Goal: Task Accomplishment & Management: Manage account settings

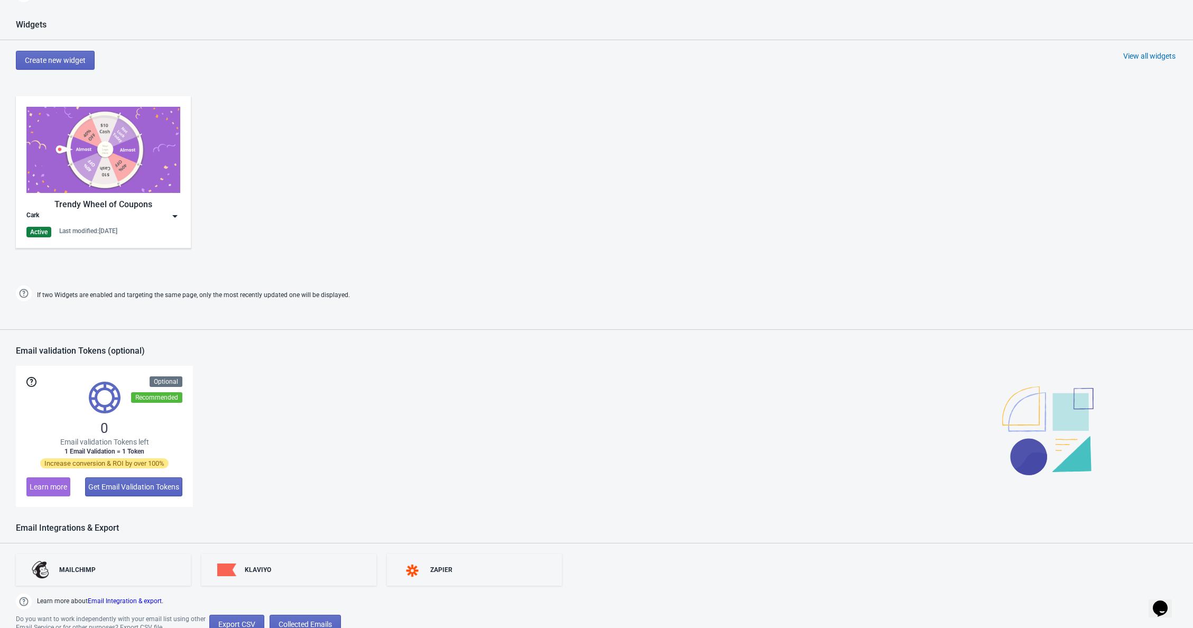
scroll to position [448, 0]
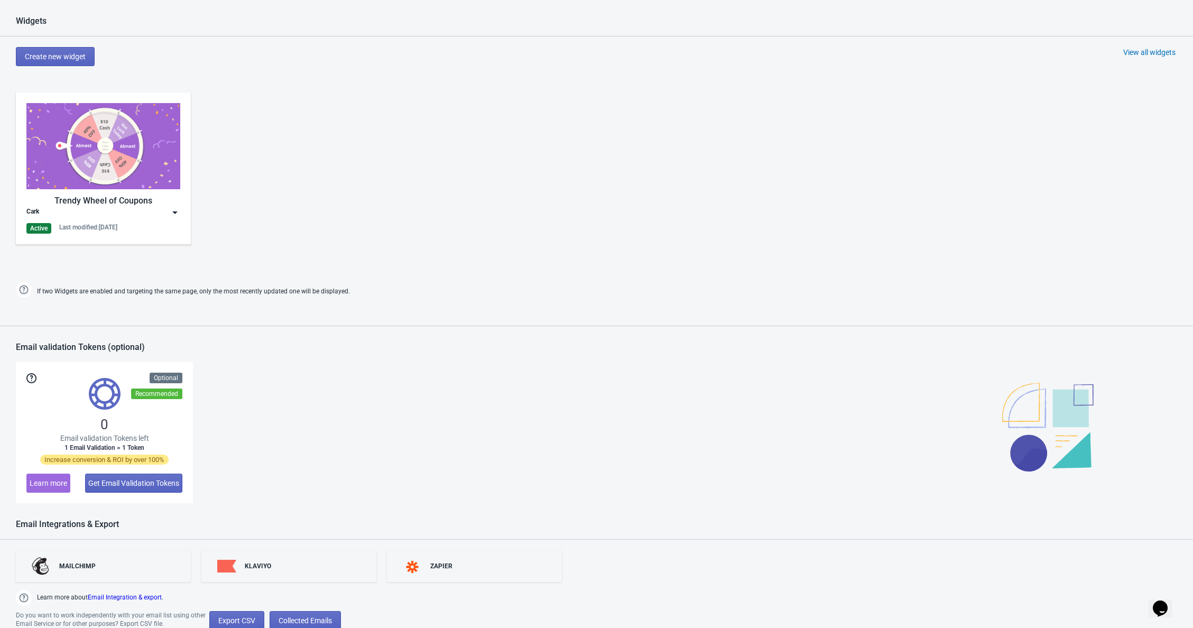
click at [83, 229] on div "Last modified: [DATE]" at bounding box center [88, 227] width 58 height 8
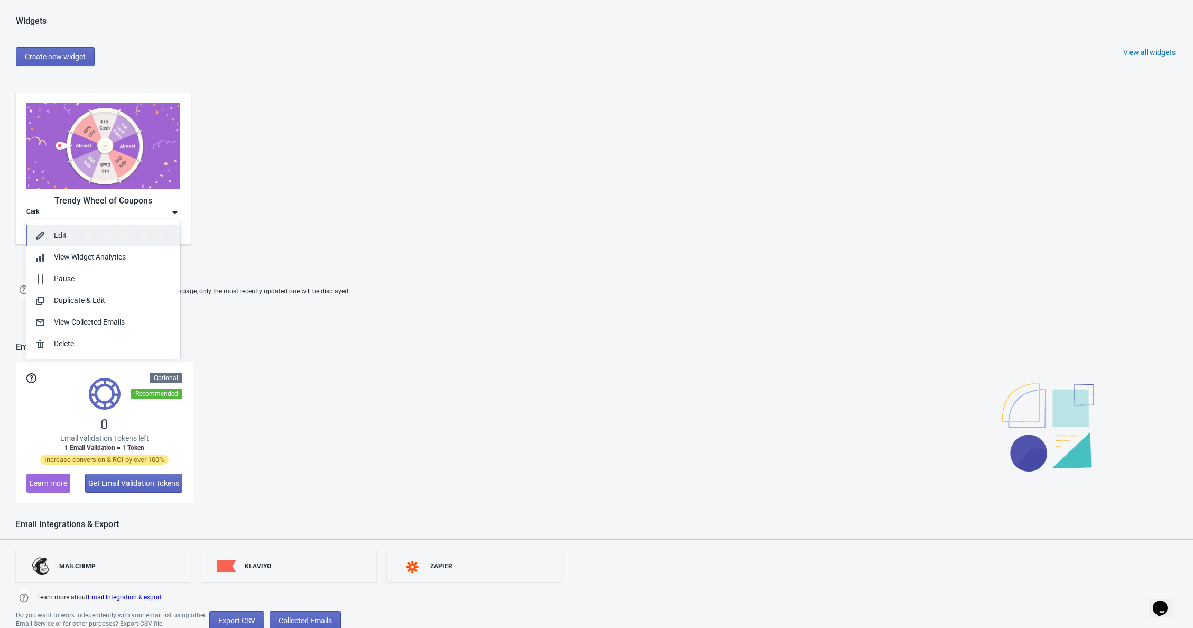
click at [82, 231] on div "Edit" at bounding box center [113, 235] width 118 height 11
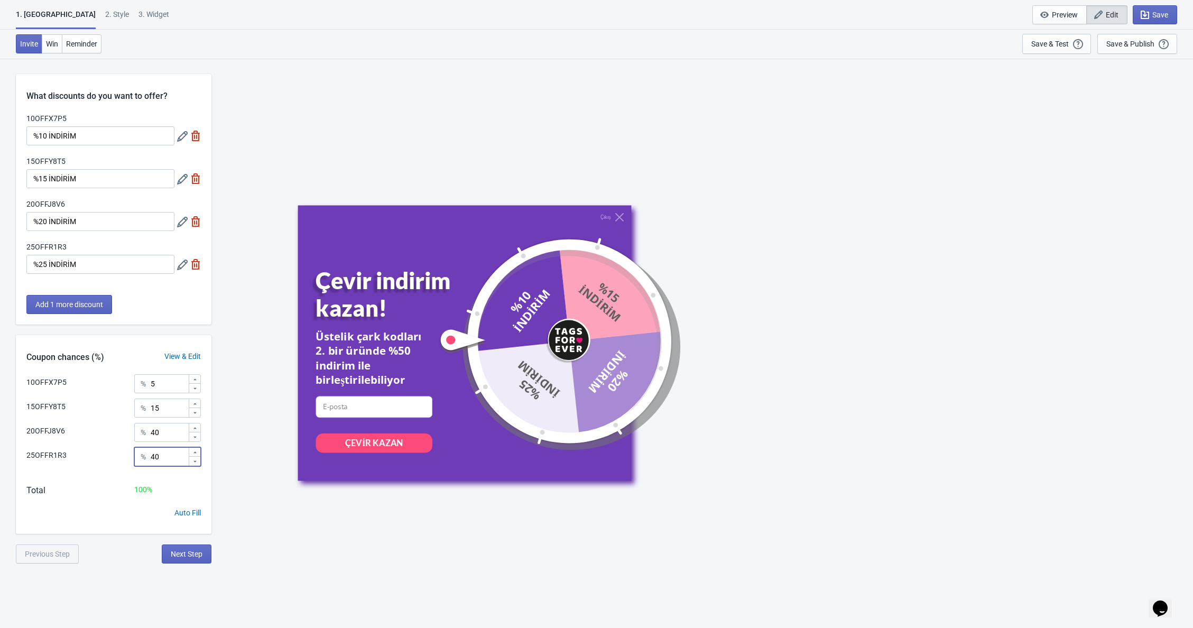
drag, startPoint x: 171, startPoint y: 455, endPoint x: 138, endPoint y: 455, distance: 33.3
click at [138, 455] on div "% 40" at bounding box center [167, 456] width 67 height 19
type input "30"
drag, startPoint x: 172, startPoint y: 437, endPoint x: 115, endPoint y: 427, distance: 57.9
click at [117, 427] on div "20OFFJ8V6 % 40" at bounding box center [113, 430] width 174 height 14
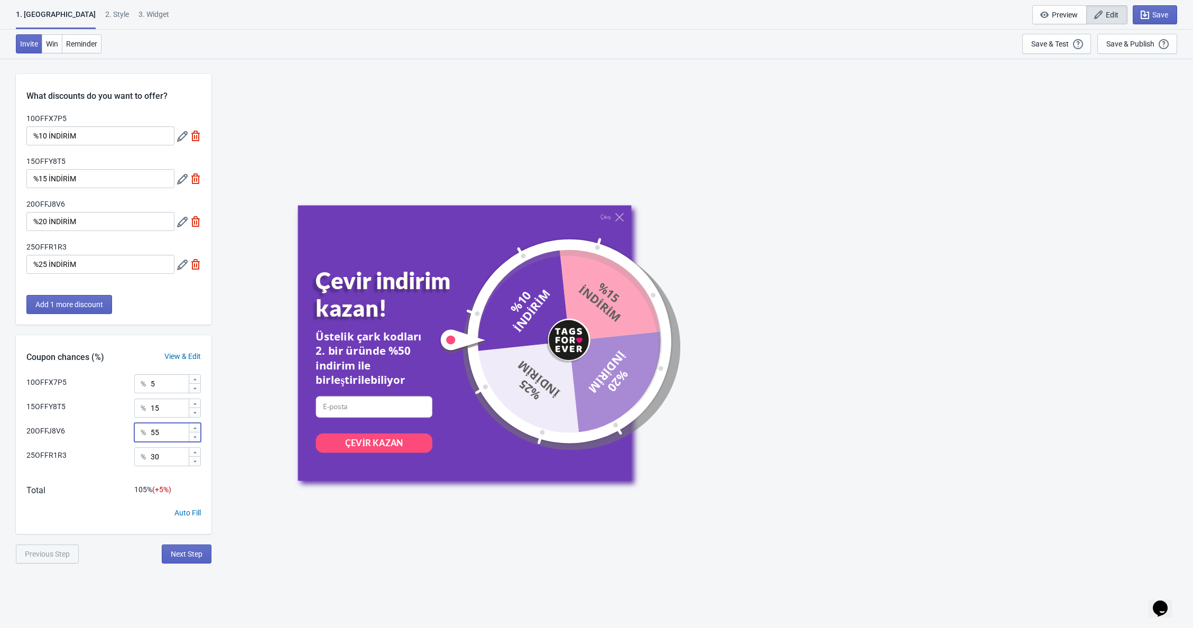
type input "5"
type input "45"
drag, startPoint x: 173, startPoint y: 408, endPoint x: 149, endPoint y: 408, distance: 23.8
click at [152, 408] on input "15" at bounding box center [169, 407] width 38 height 19
type input "20"
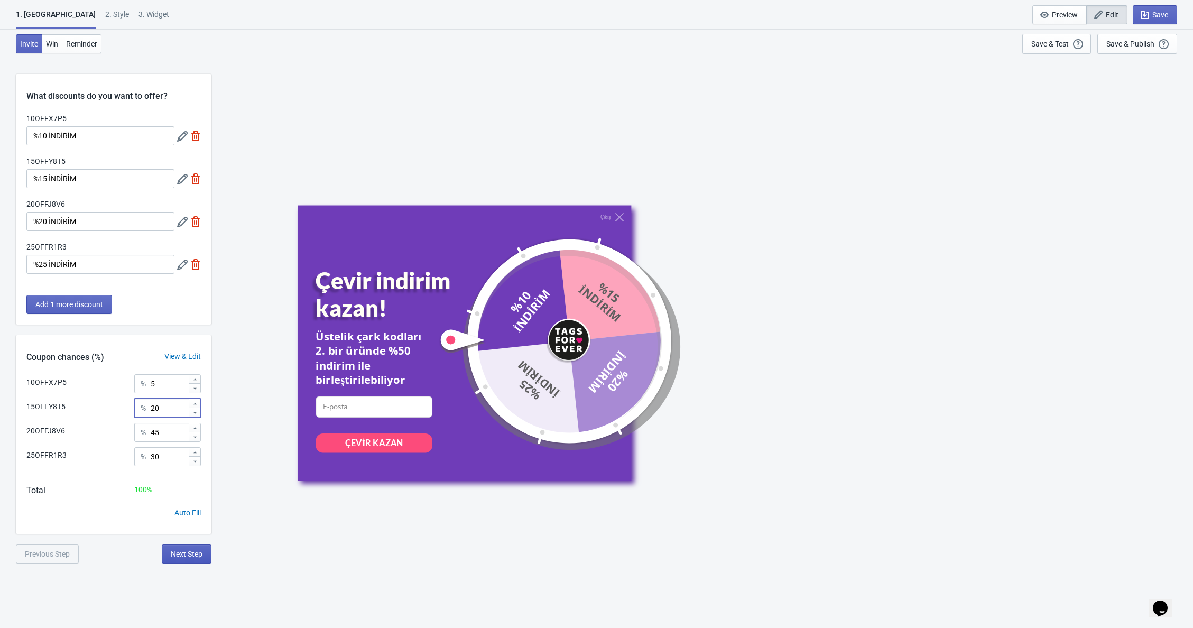
click at [183, 554] on span "Next Step" at bounding box center [187, 554] width 32 height 8
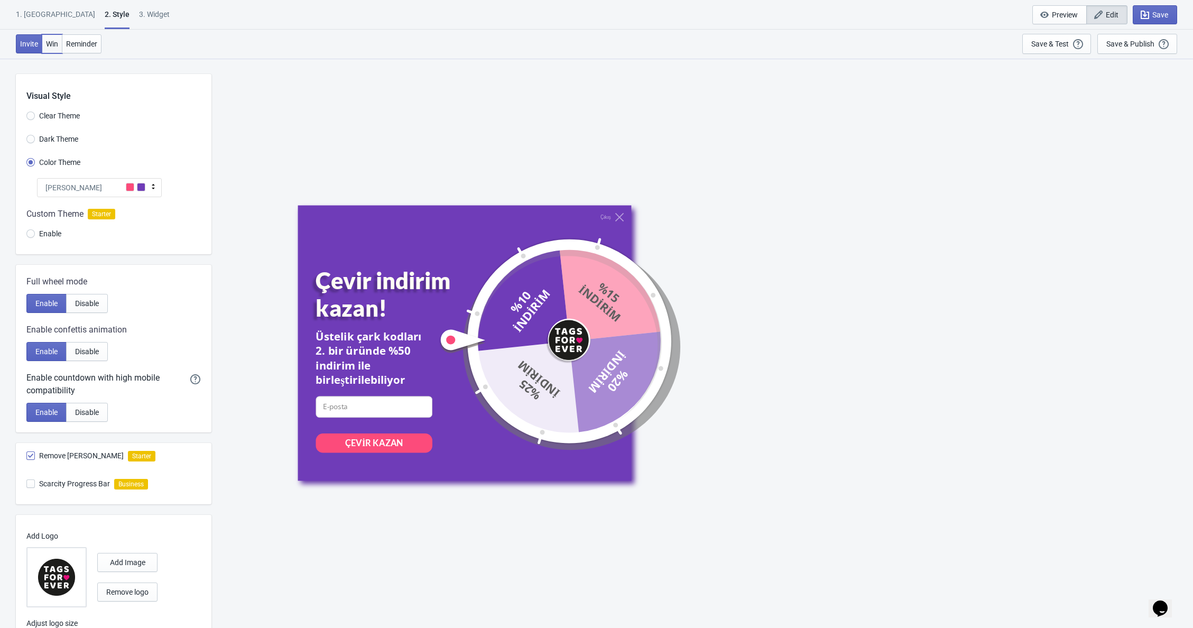
click at [57, 42] on span "Win" at bounding box center [52, 44] width 12 height 8
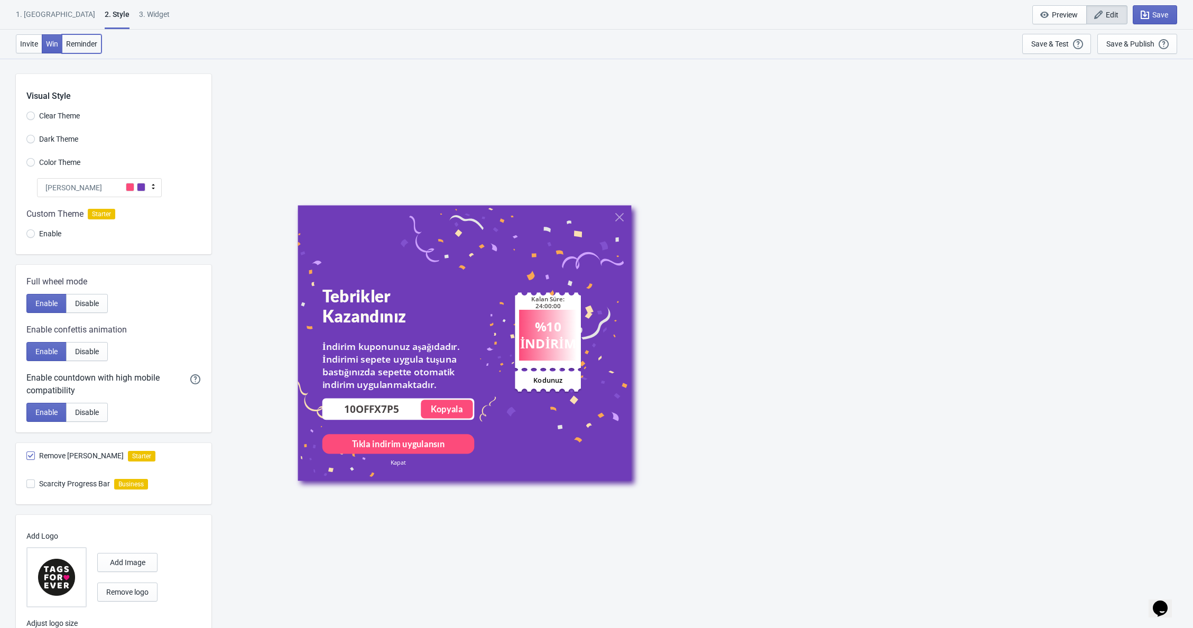
click at [70, 44] on span "Reminder" at bounding box center [81, 44] width 31 height 8
radio input "true"
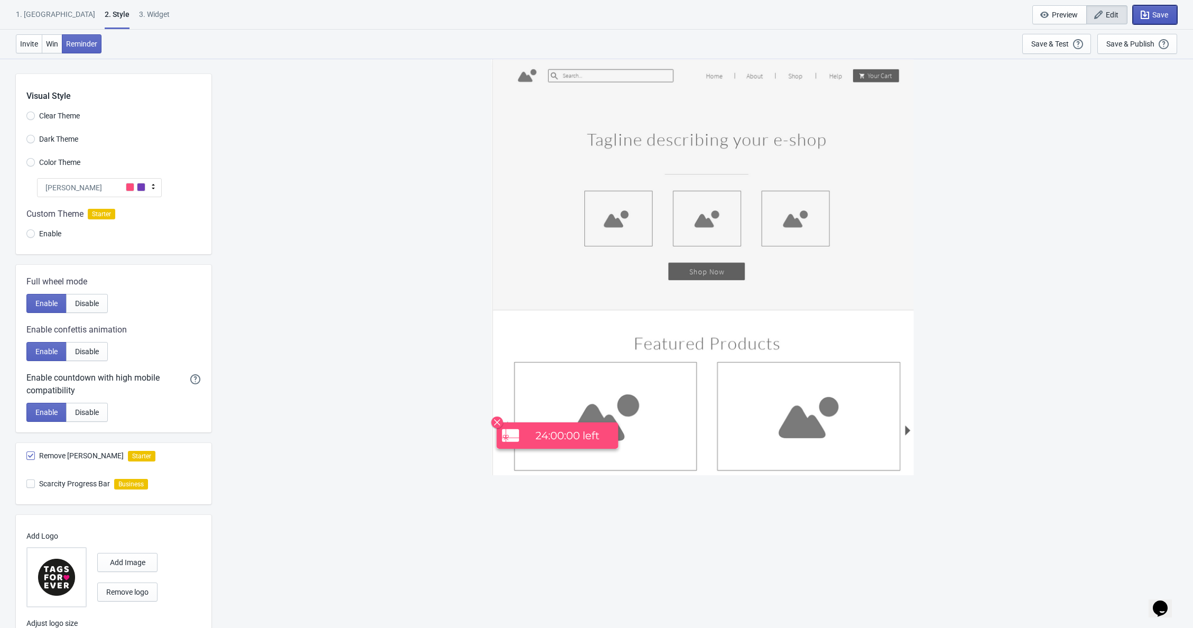
click at [1159, 20] on span "Save" at bounding box center [1154, 15] width 26 height 11
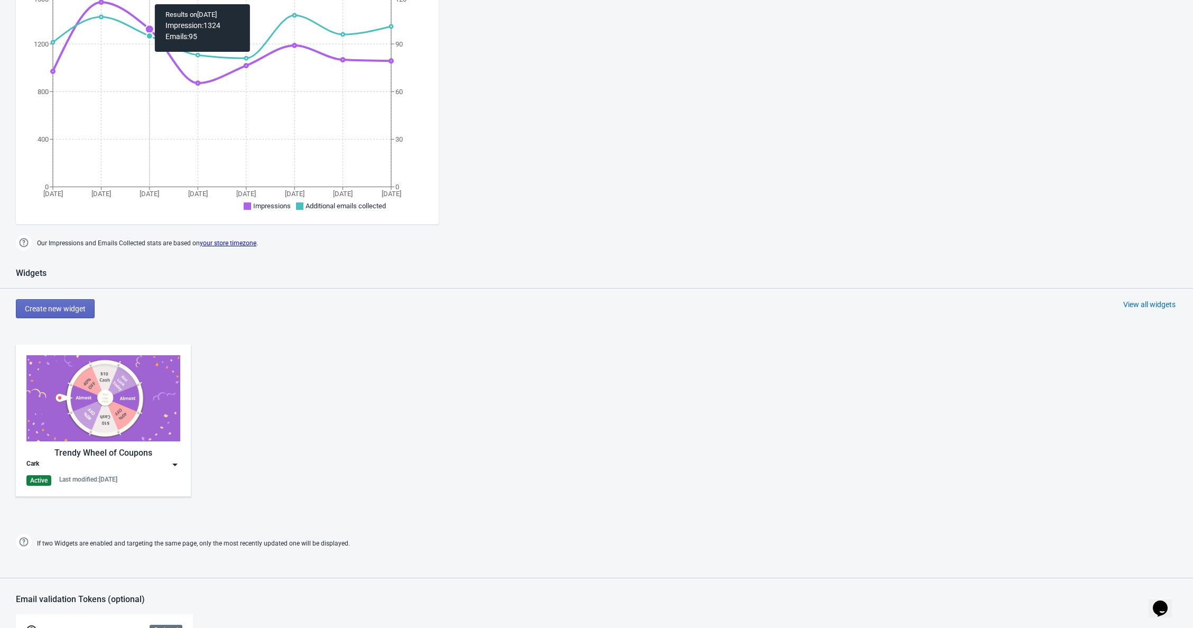
scroll to position [392, 0]
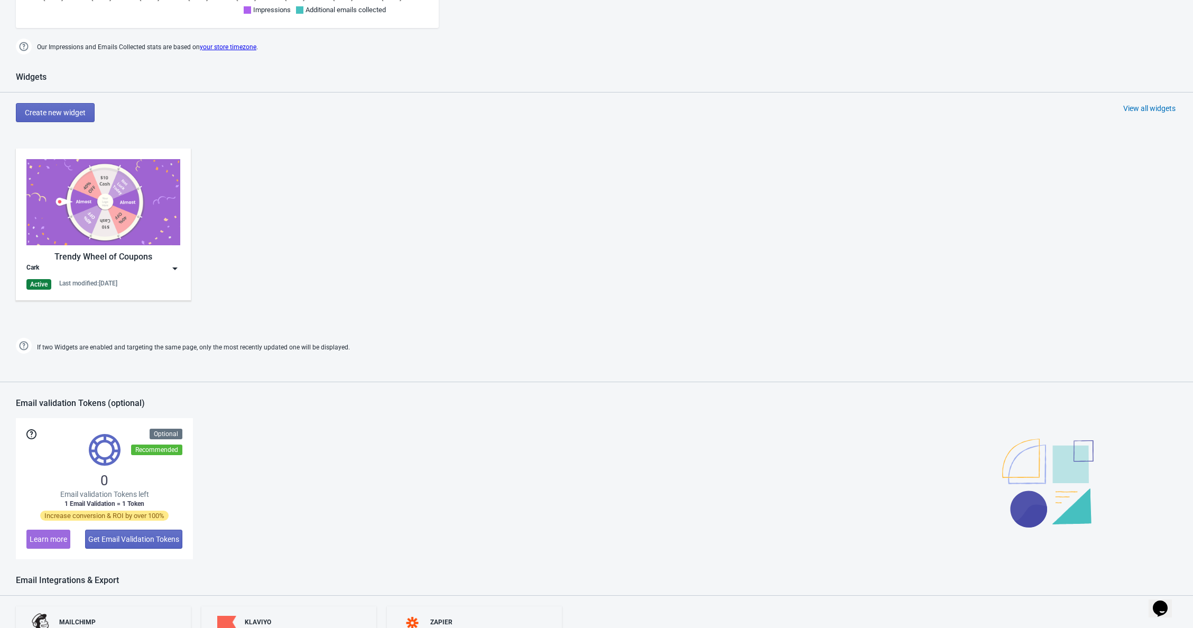
click at [124, 276] on div "Trendy Wheel of Coupons Cark Active Last modified: [DATE]" at bounding box center [103, 224] width 154 height 131
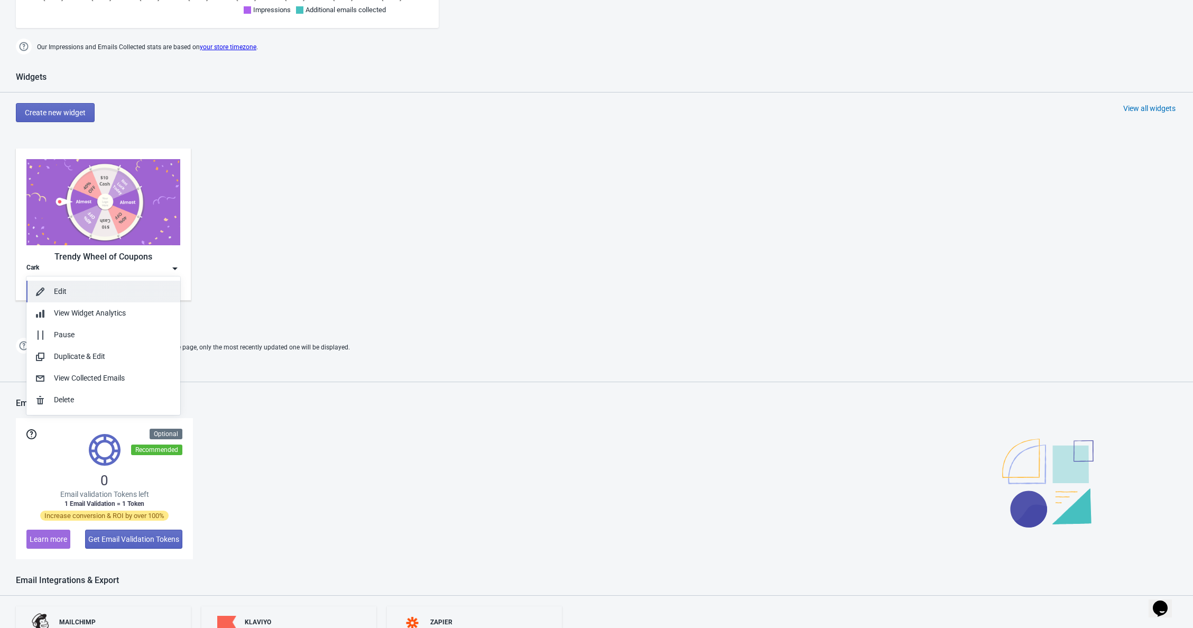
click at [119, 292] on div "Edit" at bounding box center [113, 291] width 118 height 11
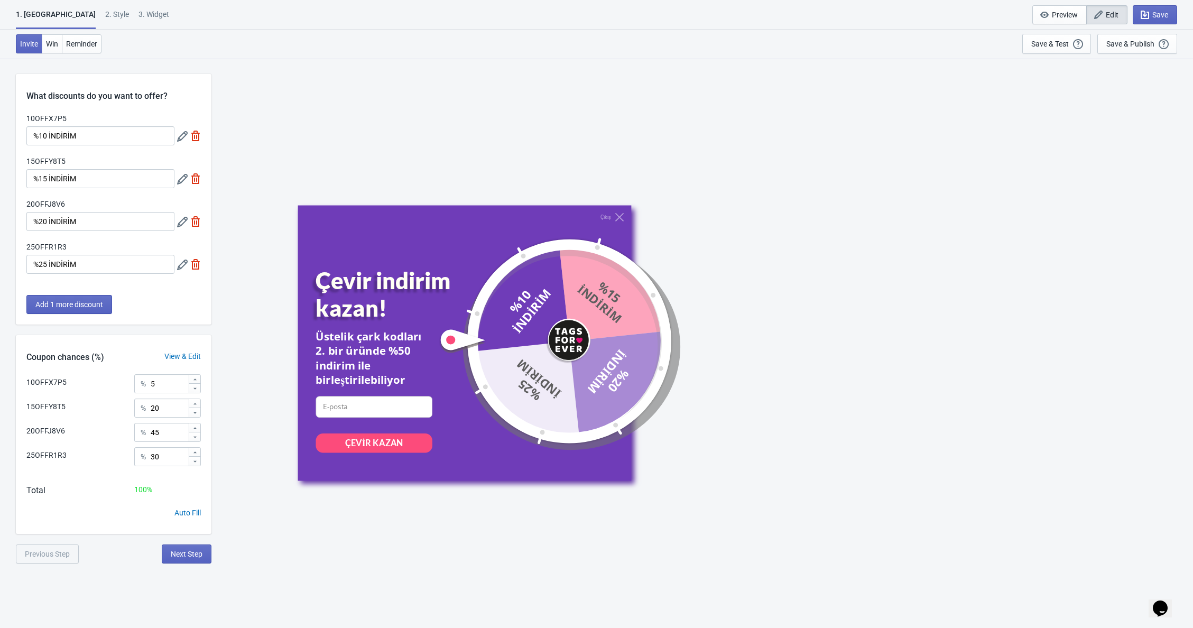
click at [105, 15] on div "2 . Style" at bounding box center [117, 18] width 24 height 18
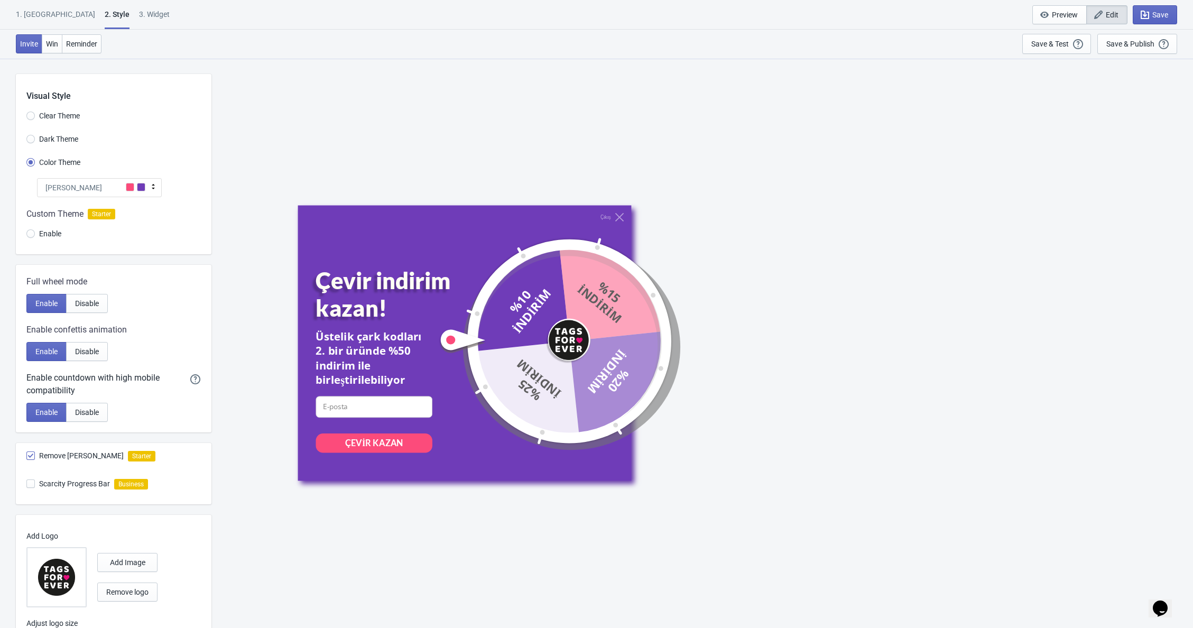
click at [139, 15] on div "3. Widget" at bounding box center [154, 18] width 31 height 18
select select "circle"
select select "bottom_right"
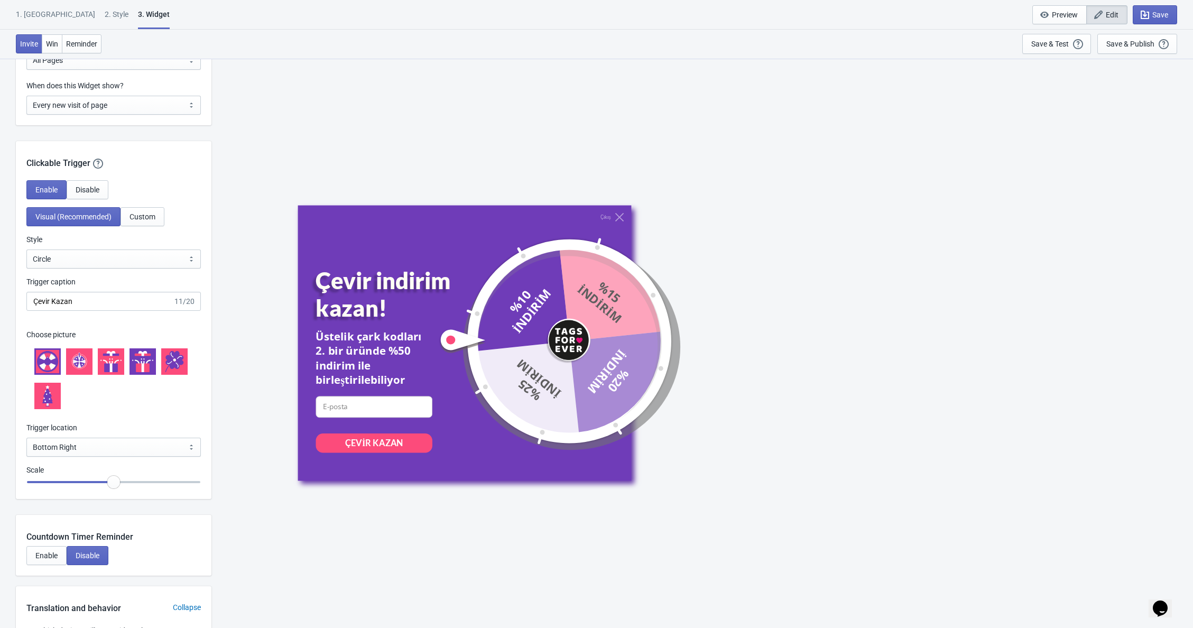
scroll to position [886, 0]
click at [140, 302] on input "Çevir Kazan" at bounding box center [99, 300] width 146 height 19
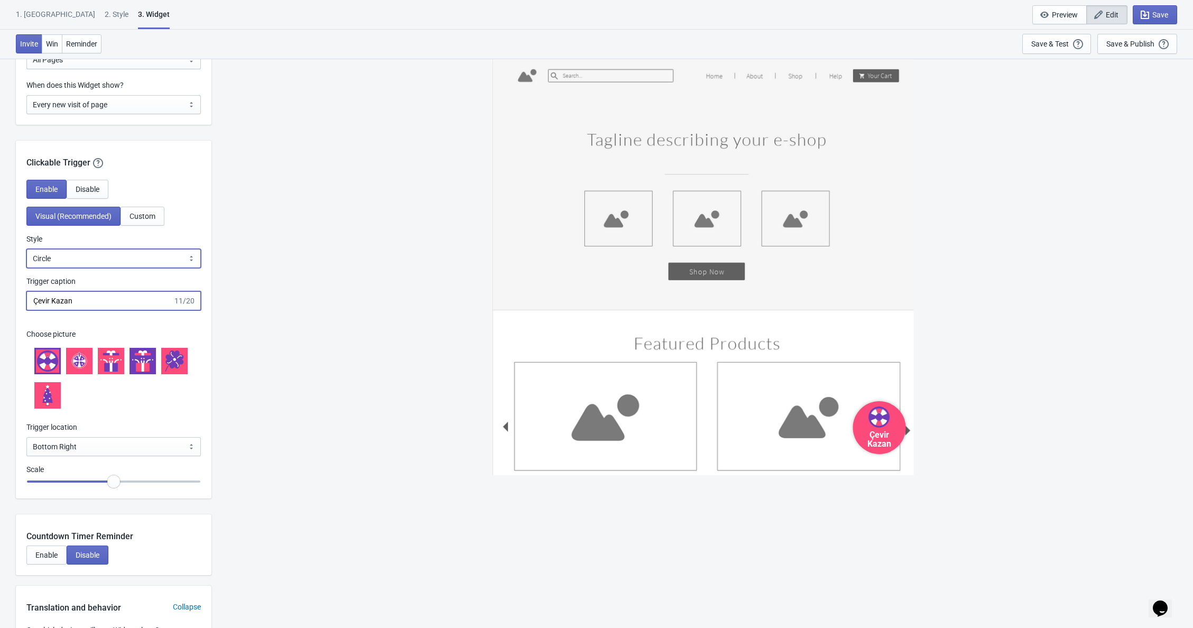
click at [148, 266] on select "Square Circle Tab" at bounding box center [113, 258] width 174 height 19
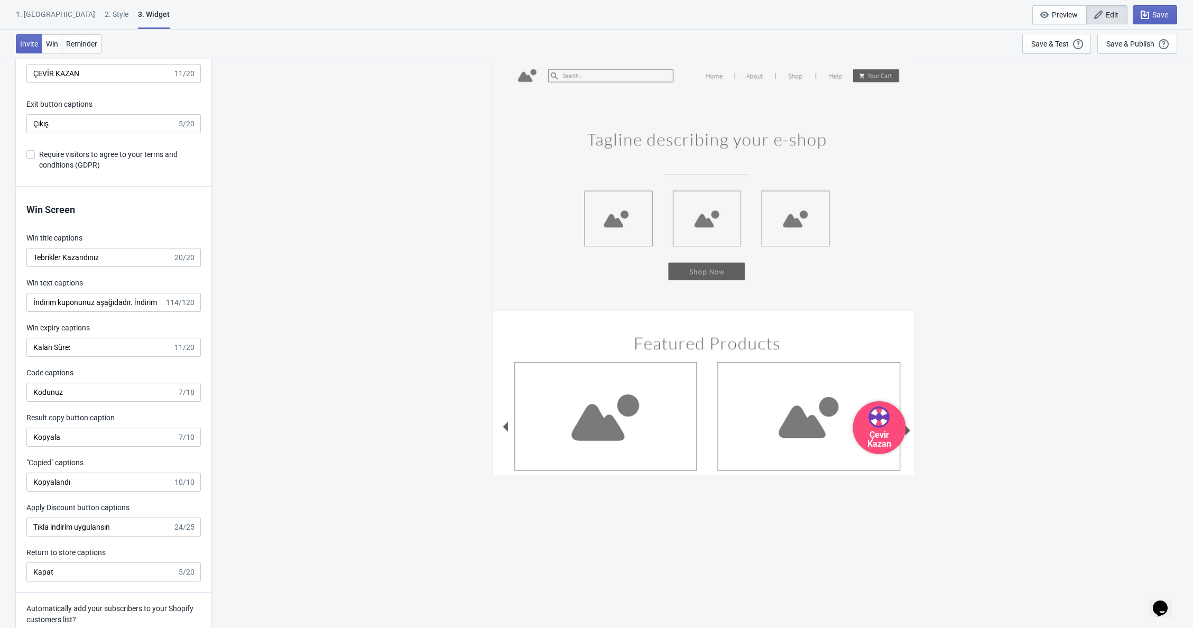
scroll to position [1958, 0]
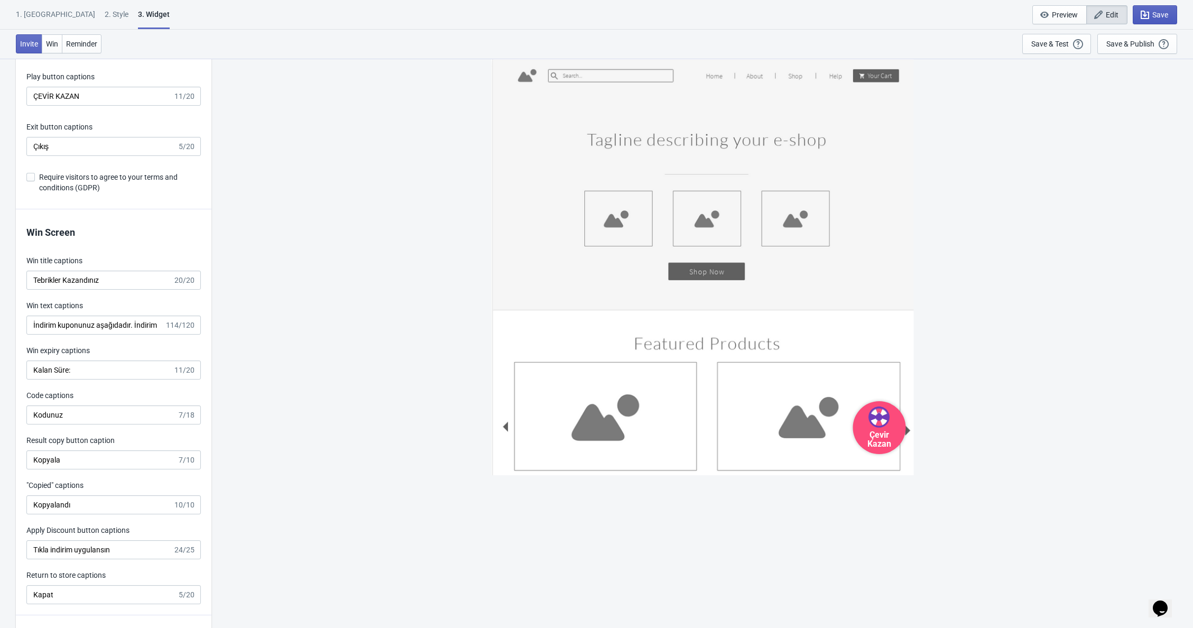
click at [1143, 11] on icon "button" at bounding box center [1144, 15] width 11 height 11
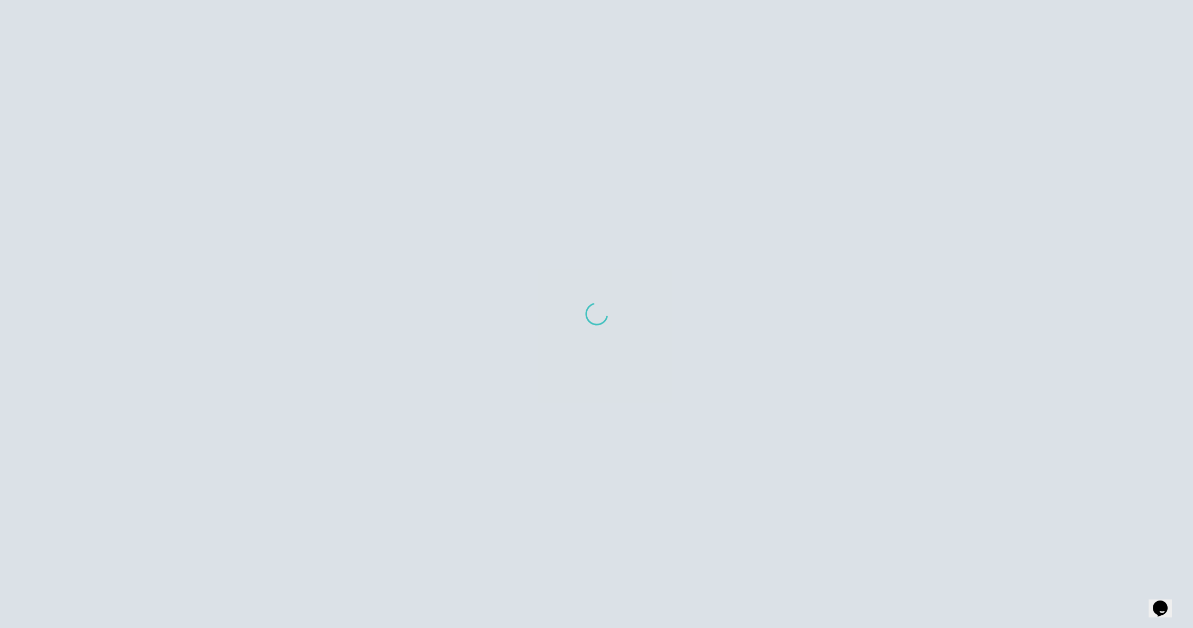
scroll to position [492, 0]
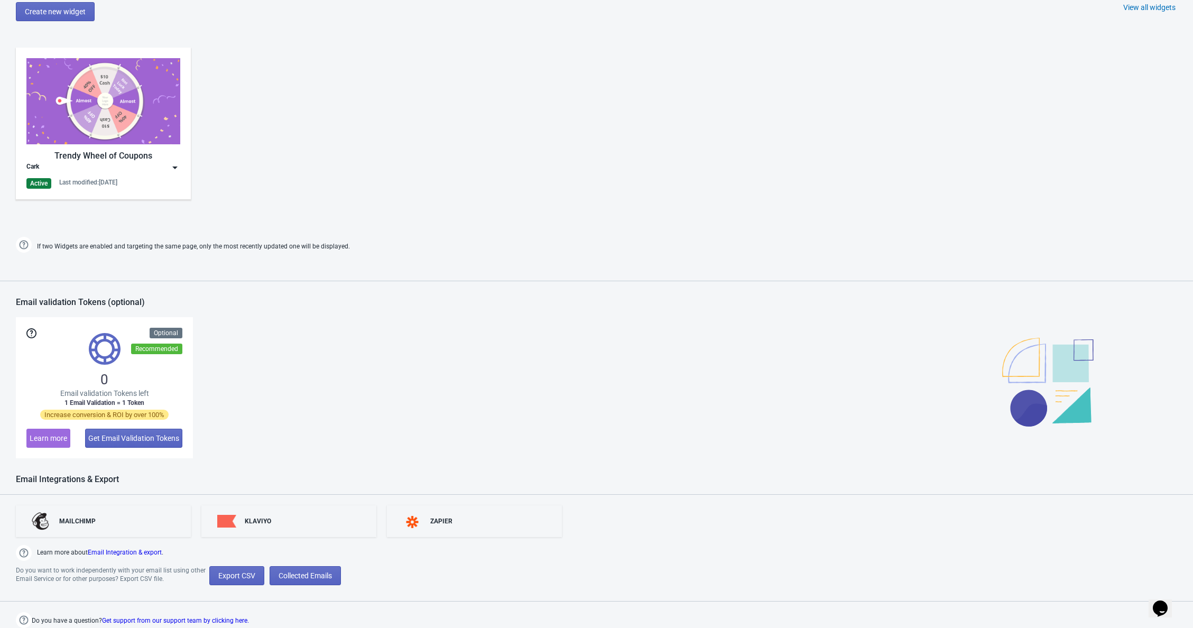
click at [117, 183] on div "Last modified: [DATE]" at bounding box center [88, 182] width 58 height 8
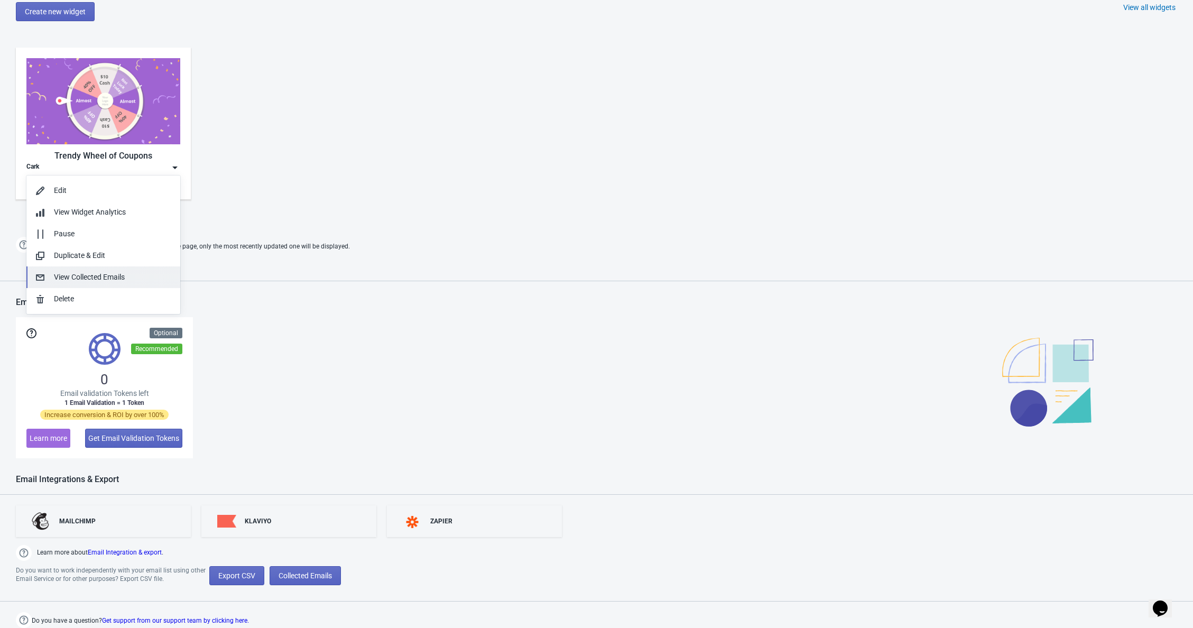
click at [101, 271] on button "View Collected Emails" at bounding box center [103, 277] width 154 height 22
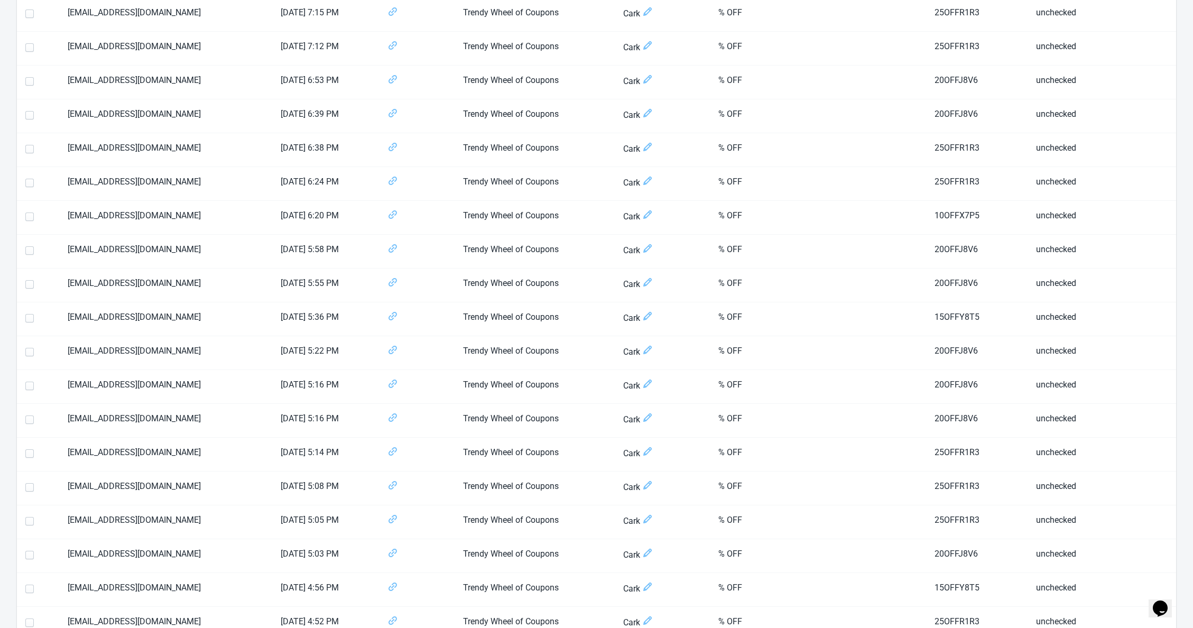
scroll to position [679, 0]
click at [387, 277] on icon at bounding box center [392, 280] width 11 height 11
click at [388, 142] on icon at bounding box center [392, 144] width 11 height 11
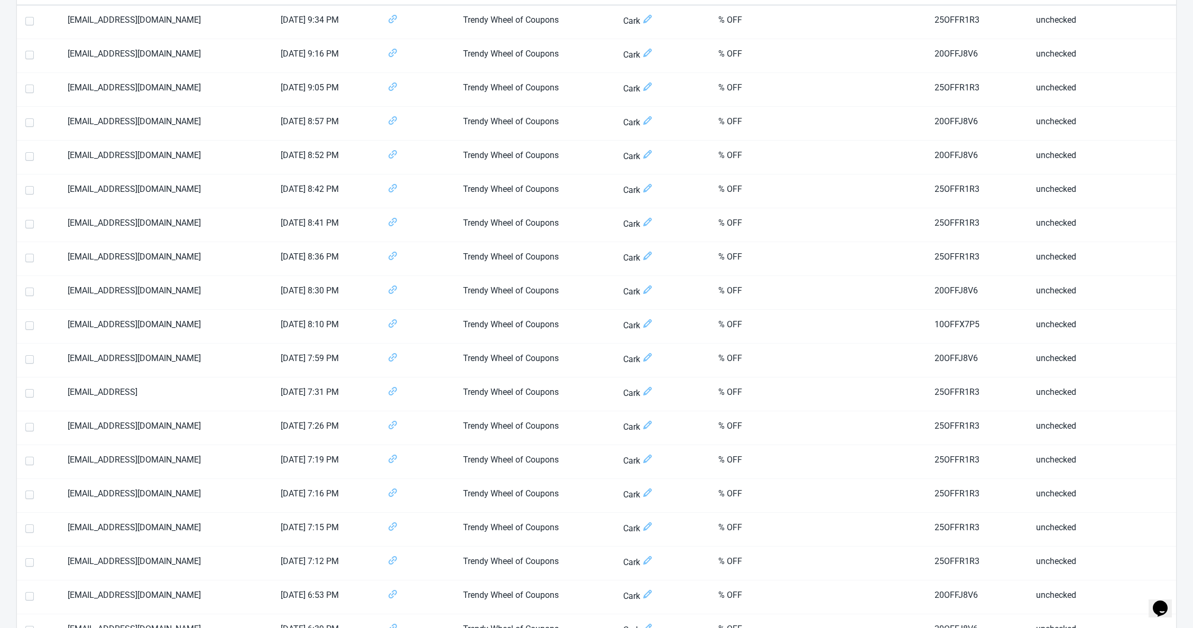
scroll to position [0, 0]
